Goal: Information Seeking & Learning: Find specific fact

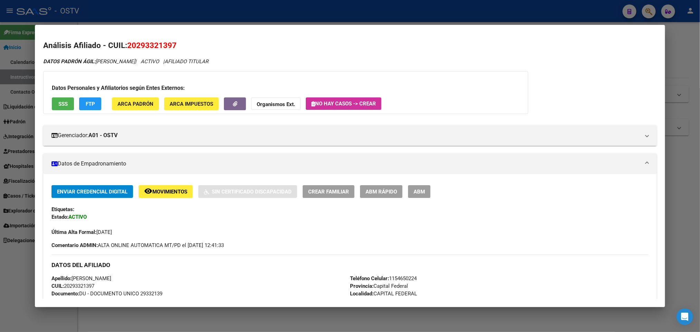
scroll to position [567, 0]
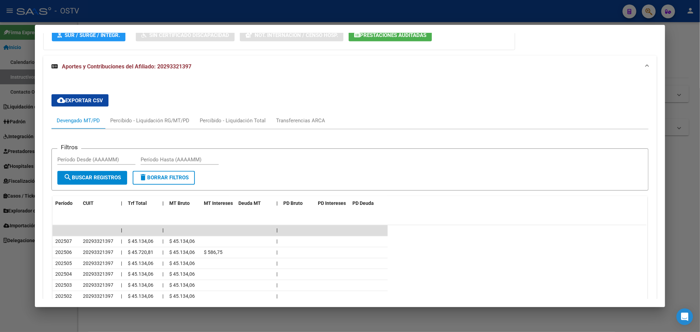
click at [14, 73] on div at bounding box center [350, 166] width 700 height 332
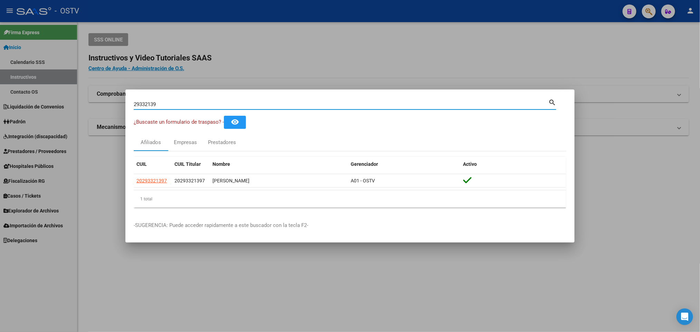
drag, startPoint x: 166, startPoint y: 106, endPoint x: 0, endPoint y: 164, distance: 176.0
click at [0, 164] on div "29332139 Buscar (apellido, dni, cuil, nro traspaso, cuit, obra social) search ¿…" at bounding box center [350, 166] width 700 height 332
paste input "5041405"
type input "25041405"
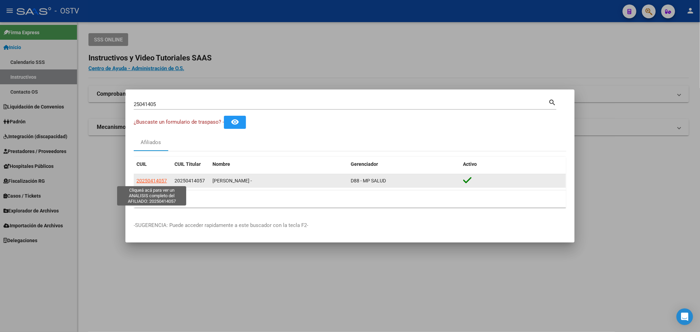
click at [155, 178] on span "20250414057" at bounding box center [151, 181] width 30 height 6
type textarea "20250414057"
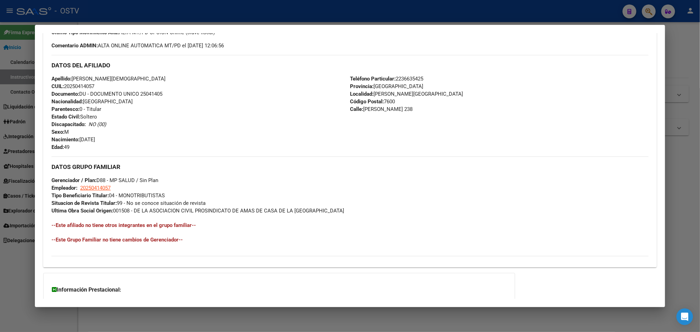
scroll to position [267, 0]
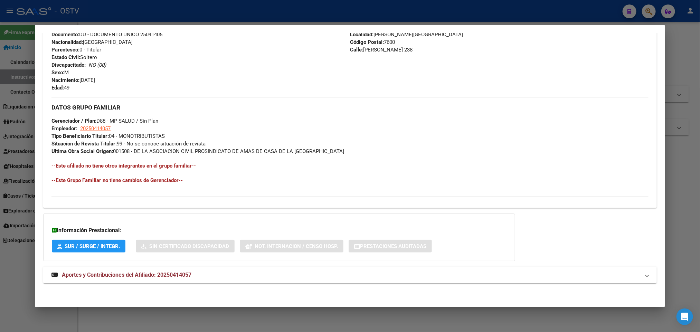
drag, startPoint x: 224, startPoint y: 268, endPoint x: 220, endPoint y: 269, distance: 3.9
click at [220, 269] on mat-expansion-panel-header "Aportes y Contribuciones del Afiliado: 20250414057" at bounding box center [349, 275] width 613 height 17
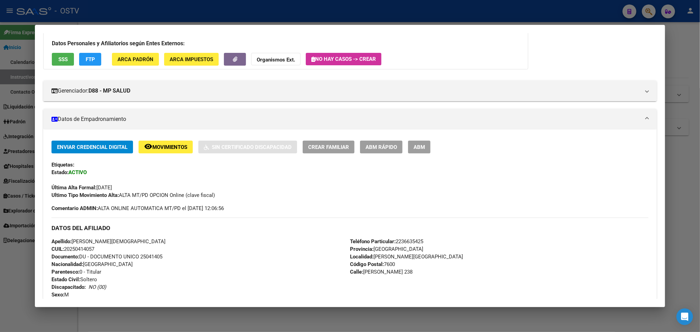
scroll to position [17, 0]
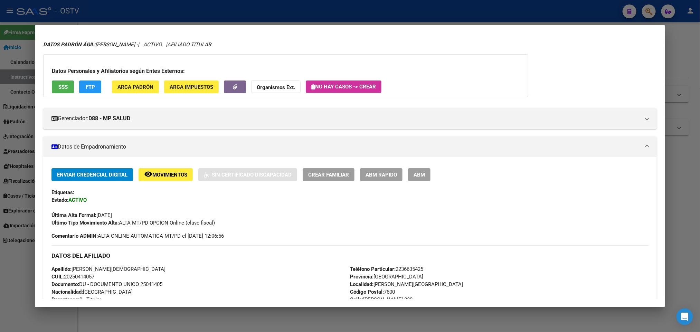
click at [420, 173] on span "ABM" at bounding box center [419, 175] width 11 height 6
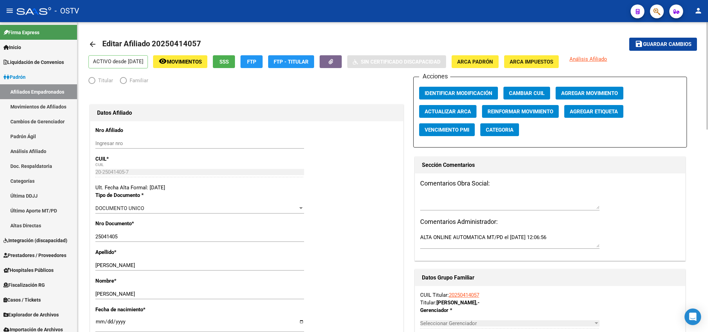
radio input "true"
type input "20-25041405-7"
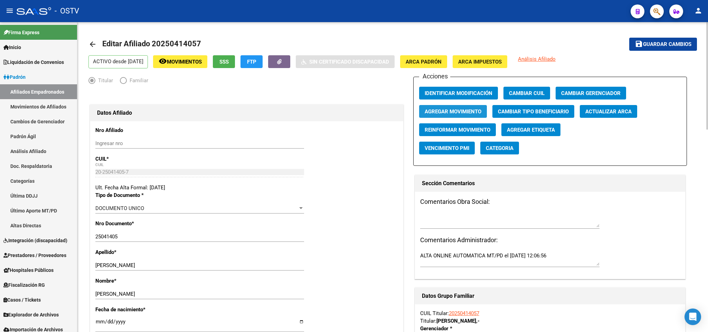
click at [461, 114] on span "Agregar Movimiento" at bounding box center [453, 111] width 57 height 6
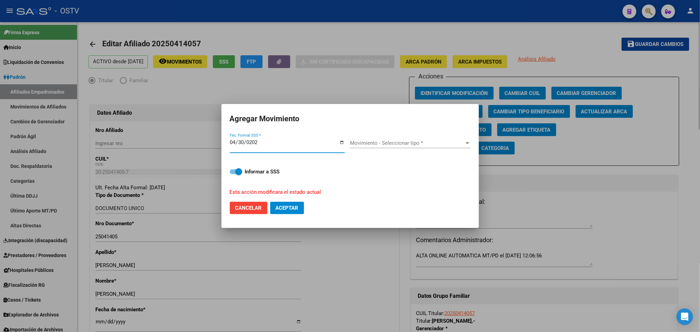
type input "[DATE]"
click at [417, 144] on span "Movimiento - Seleccionar tipo *" at bounding box center [407, 143] width 114 height 6
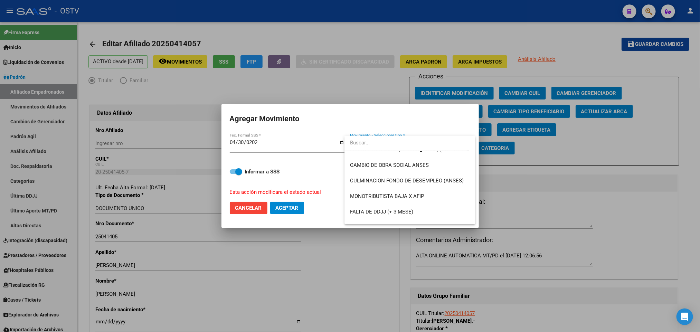
scroll to position [155, 0]
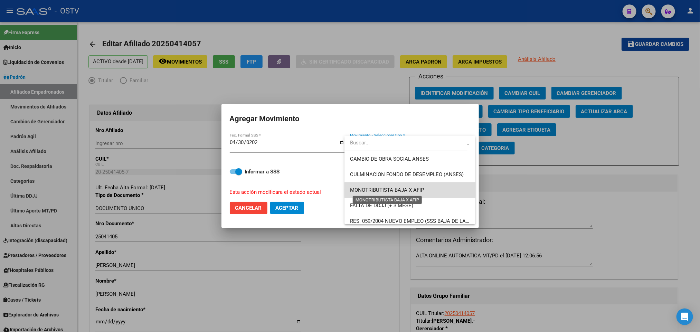
click at [423, 190] on span "MONOTRIBUTISTA BAJA X AFIP" at bounding box center [387, 190] width 74 height 6
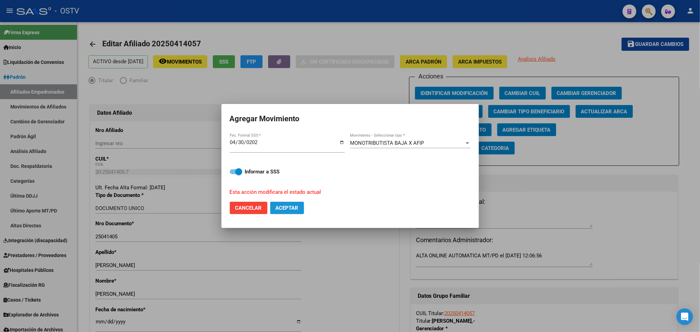
click at [287, 207] on span "Aceptar" at bounding box center [287, 208] width 23 height 6
checkbox input "false"
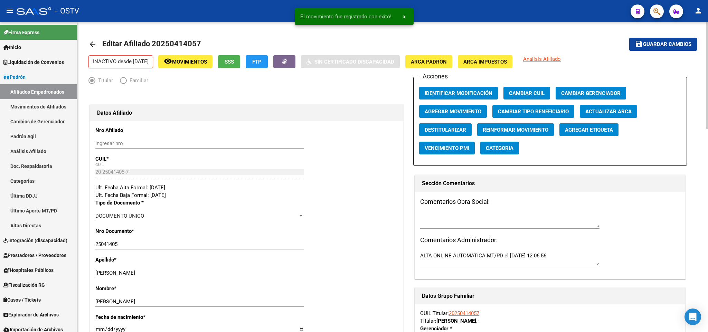
click at [96, 47] on mat-icon "arrow_back" at bounding box center [92, 44] width 8 height 8
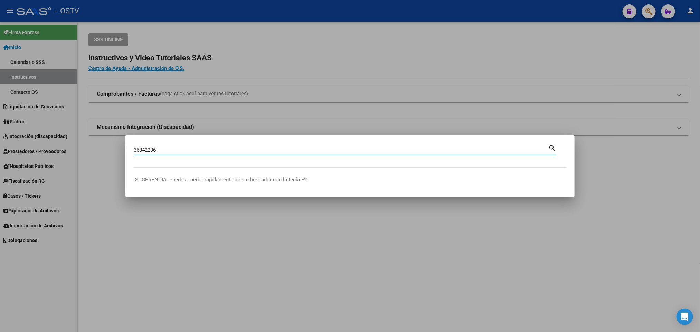
type input "36842236"
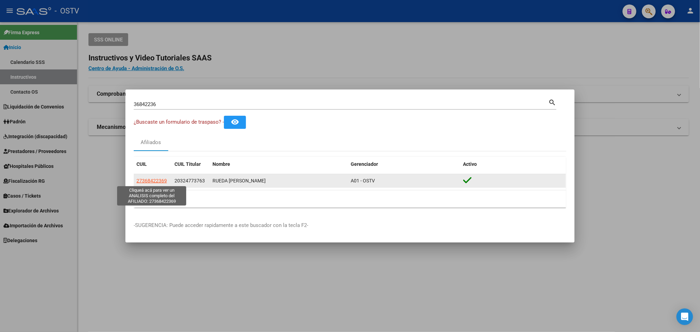
click at [159, 178] on span "27368422369" at bounding box center [151, 181] width 30 height 6
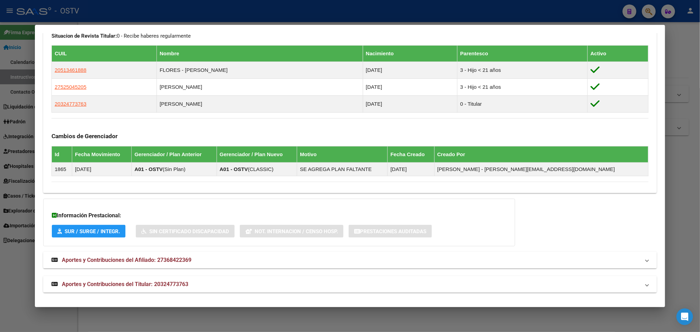
scroll to position [380, 0]
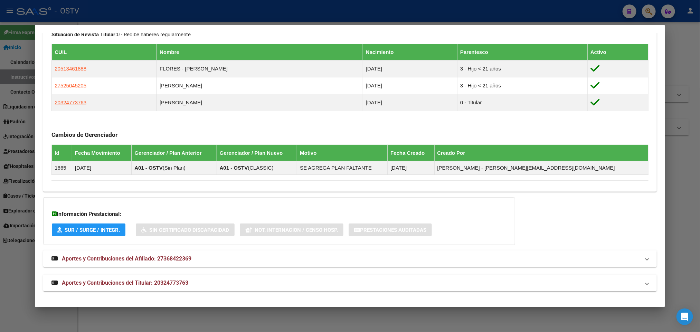
click at [151, 283] on span "Aportes y Contribuciones del Titular: 20324773763" at bounding box center [125, 282] width 126 height 7
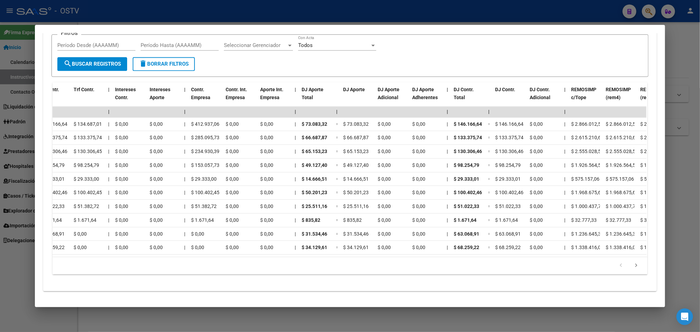
scroll to position [0, 0]
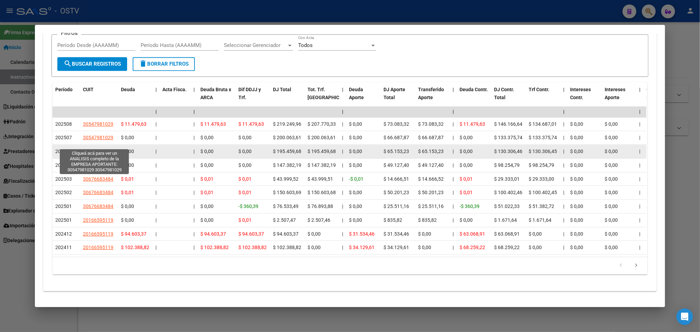
click at [105, 149] on span "30547981029" at bounding box center [98, 152] width 30 height 6
type textarea "30547981029"
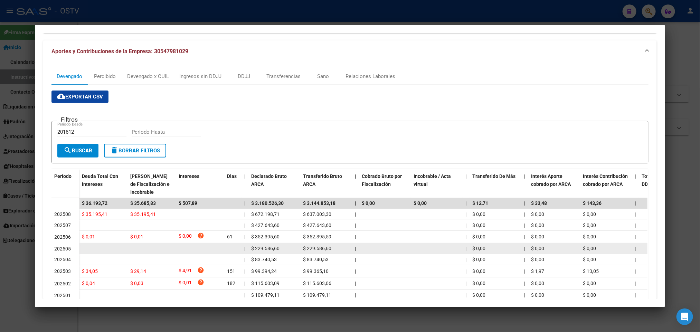
scroll to position [104, 0]
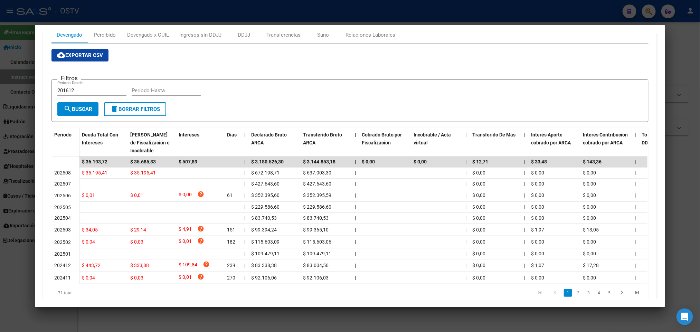
click at [0, 227] on div at bounding box center [350, 166] width 700 height 332
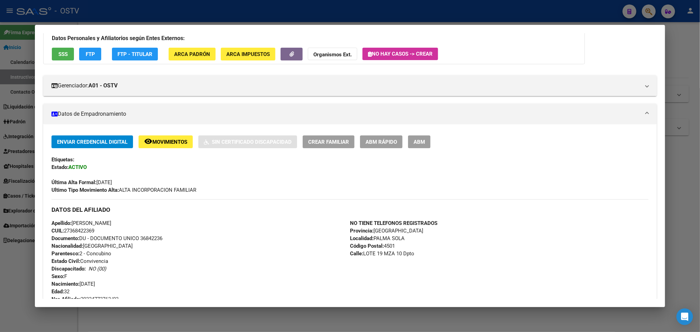
scroll to position [0, 0]
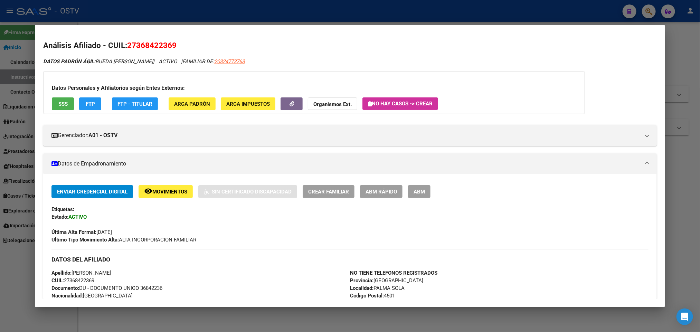
click at [9, 60] on div at bounding box center [350, 166] width 700 height 332
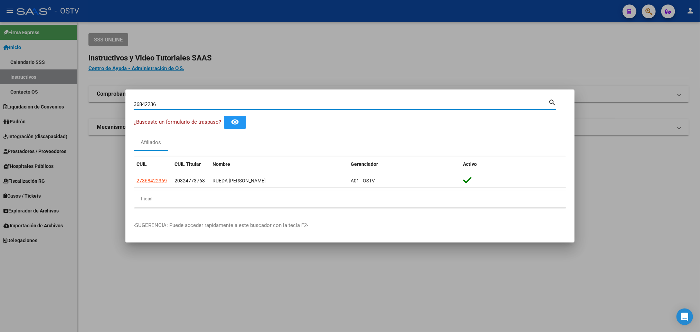
drag, startPoint x: 164, startPoint y: 103, endPoint x: 0, endPoint y: 96, distance: 164.2
click at [0, 95] on div "36842236 Buscar (apellido, dni, cuil, nro traspaso, cuit, obra social) search ¿…" at bounding box center [350, 166] width 700 height 332
paste input "7036291"
type input "37036291"
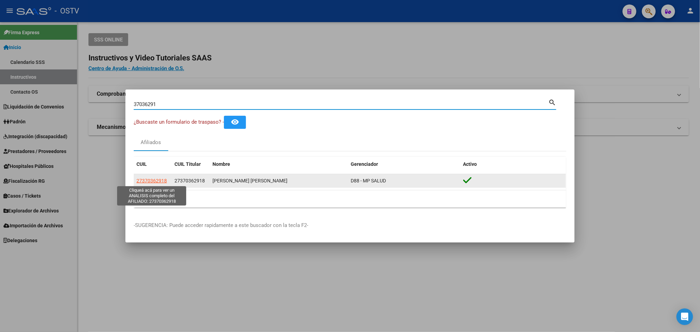
click at [148, 180] on span "27370362918" at bounding box center [151, 181] width 30 height 6
type textarea "27370362918"
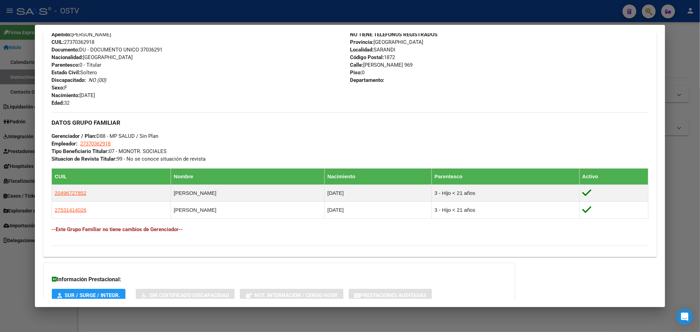
scroll to position [310, 0]
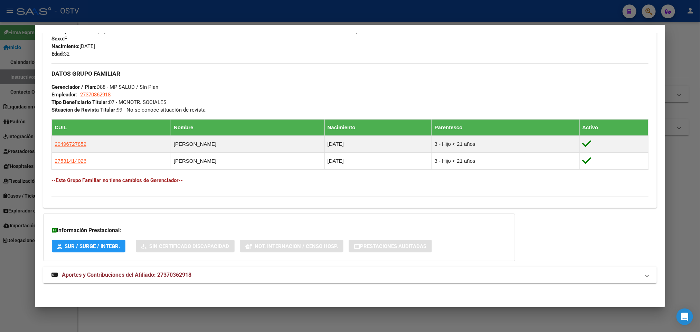
click at [177, 278] on span "Aportes y Contribuciones del Afiliado: 27370362918" at bounding box center [127, 275] width 130 height 7
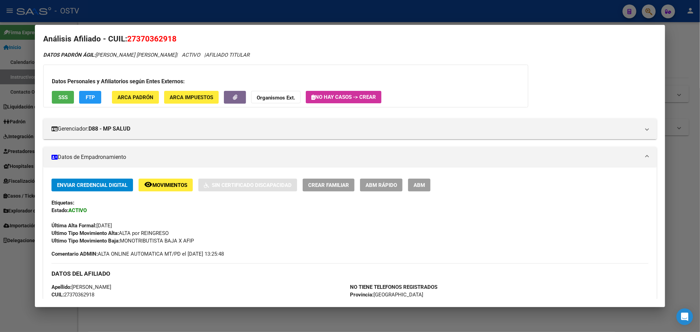
scroll to position [0, 0]
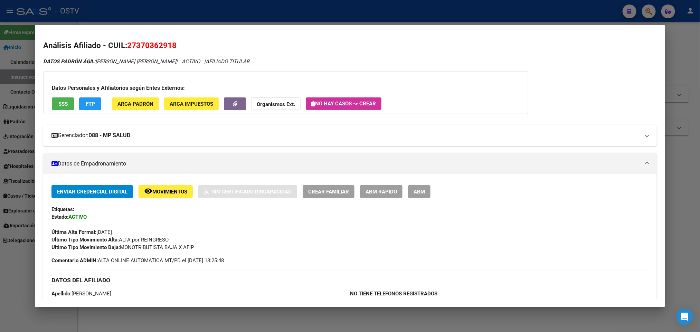
click at [187, 130] on mat-expansion-panel-header "Gerenciador: D88 - MP SALUD" at bounding box center [349, 135] width 613 height 21
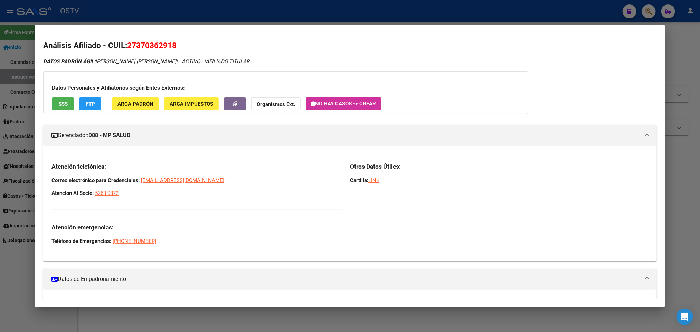
drag, startPoint x: 125, startPoint y: 192, endPoint x: 38, endPoint y: 195, distance: 87.1
click at [38, 195] on mat-dialog-content "Análisis Afiliado - CUIL: 27370362918 DATOS PADRÓN ÁGIL: [PERSON_NAME] [PERSON_…" at bounding box center [350, 166] width 630 height 266
click at [130, 198] on div "Atención telefónica: Correo electrónico para Credenciales: [EMAIL_ADDRESS][DOMA…" at bounding box center [196, 204] width 290 height 82
drag, startPoint x: 124, startPoint y: 192, endPoint x: 38, endPoint y: 174, distance: 87.7
click at [38, 174] on mat-dialog-content "Análisis Afiliado - CUIL: 27370362918 DATOS PADRÓN ÁGIL: [PERSON_NAME] [PERSON_…" at bounding box center [350, 166] width 630 height 266
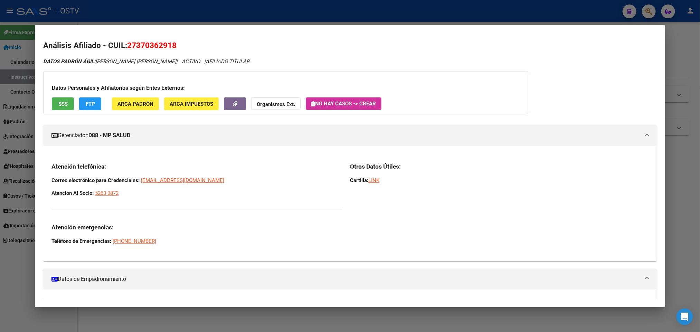
copy div "Correo electrónico para Credenciales: [EMAIL_ADDRESS][DOMAIN_NAME] Atencion Al …"
click at [0, 123] on div at bounding box center [350, 166] width 700 height 332
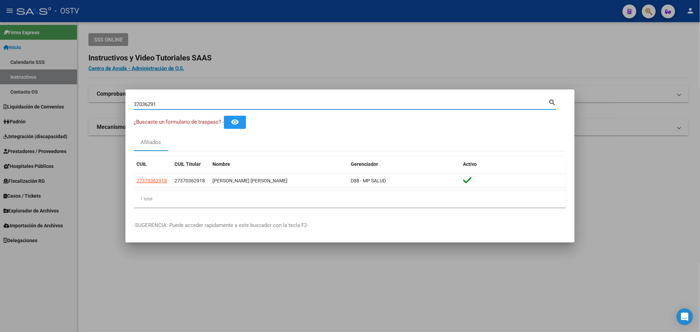
drag, startPoint x: 172, startPoint y: 103, endPoint x: 0, endPoint y: 177, distance: 187.1
click at [0, 177] on div "37036291 Buscar (apellido, dni, cuil, nro traspaso, cuit, obra social) search ¿…" at bounding box center [350, 166] width 700 height 332
paste input "12902425"
type input "12902425"
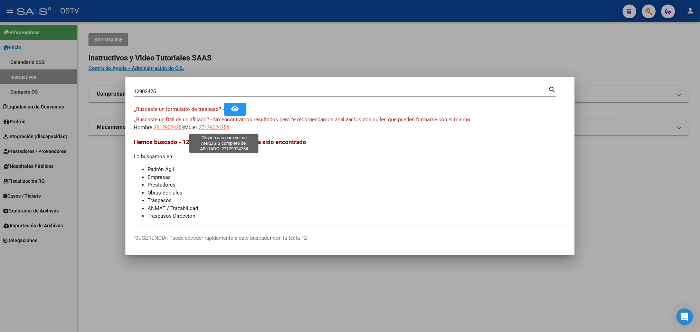
click at [218, 129] on span "27129024254" at bounding box center [214, 127] width 30 height 6
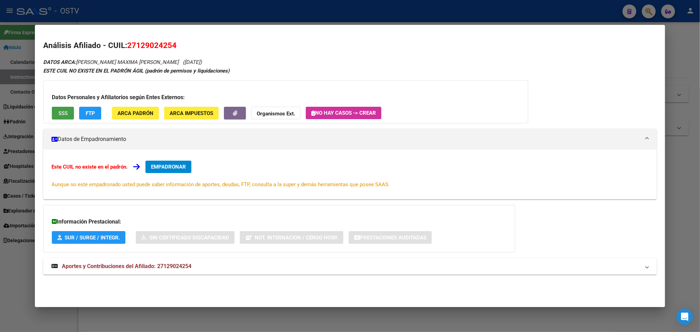
click at [55, 107] on button "SSS" at bounding box center [63, 113] width 22 height 13
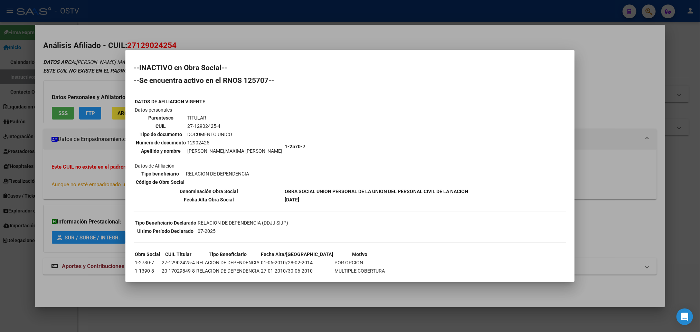
click at [611, 130] on div at bounding box center [350, 166] width 700 height 332
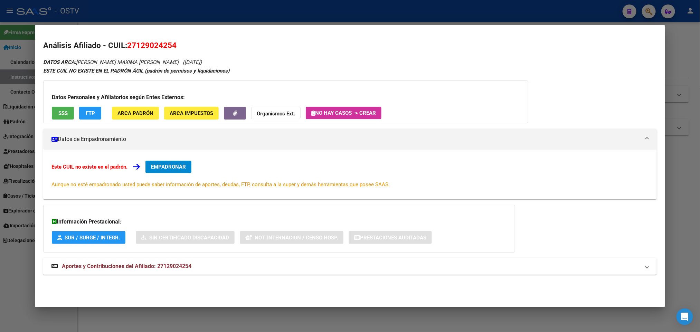
click at [236, 261] on mat-expansion-panel-header "Aportes y Contribuciones del Afiliado: 27129024254" at bounding box center [349, 266] width 613 height 17
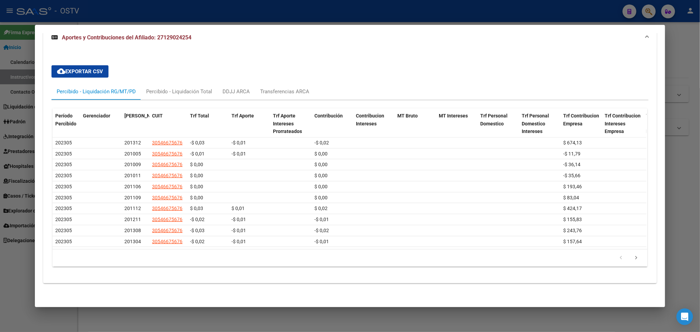
scroll to position [241, 0]
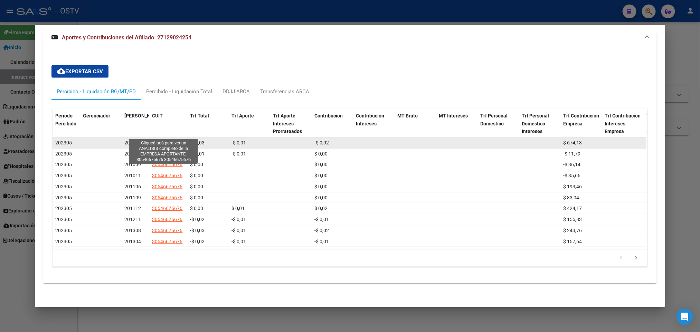
click at [163, 140] on span "30546675676" at bounding box center [167, 143] width 30 height 6
type textarea "30546675676"
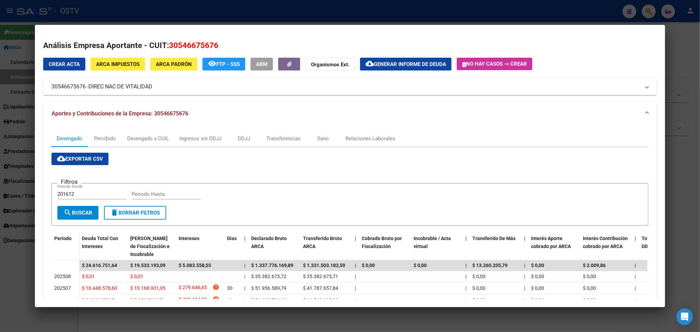
click at [0, 249] on div at bounding box center [350, 166] width 700 height 332
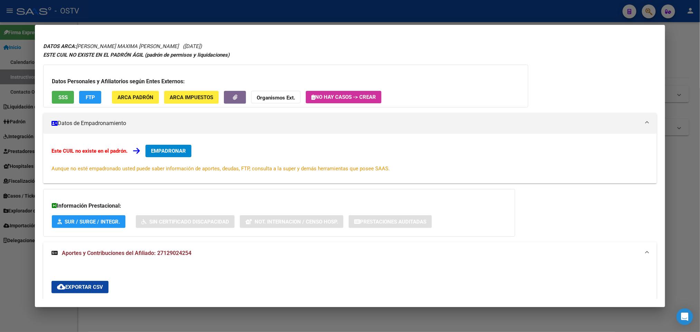
scroll to position [0, 0]
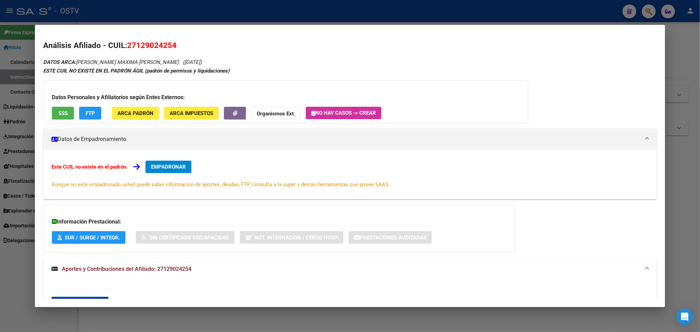
click at [0, 265] on div at bounding box center [350, 166] width 700 height 332
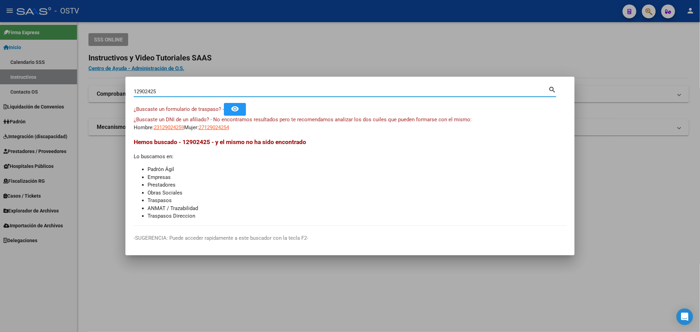
drag, startPoint x: 168, startPoint y: 91, endPoint x: 0, endPoint y: 175, distance: 188.0
click at [0, 175] on div "12902425 Buscar (apellido, dni, cuil, nro traspaso, cuit, obra social) search ¿…" at bounding box center [350, 166] width 700 height 332
type input "36842236"
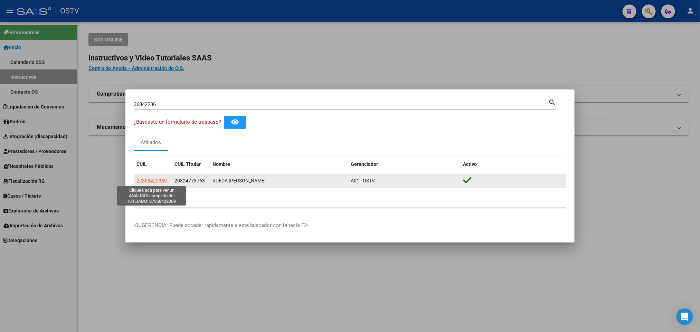
click at [153, 182] on span "27368422369" at bounding box center [151, 181] width 30 height 6
type textarea "27368422369"
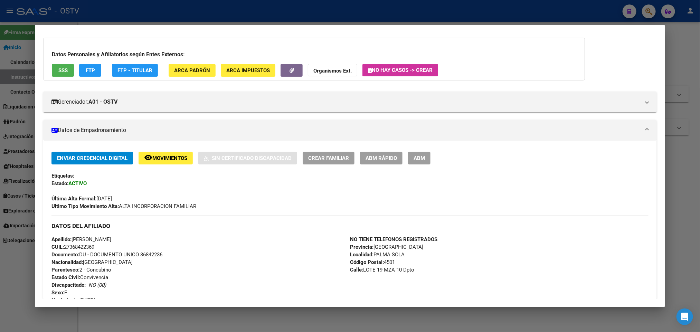
scroll to position [52, 0]
